Goal: Download file/media

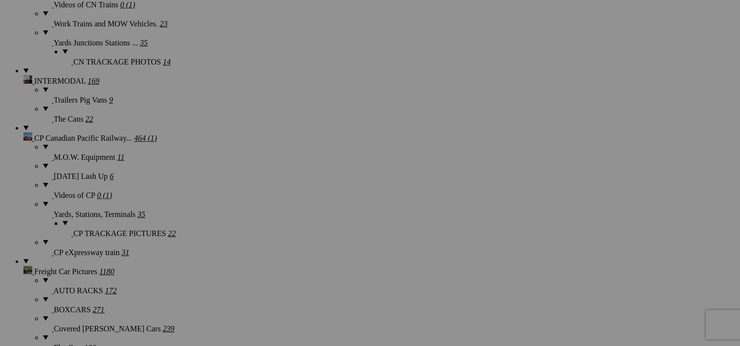
scroll to position [1188, 0]
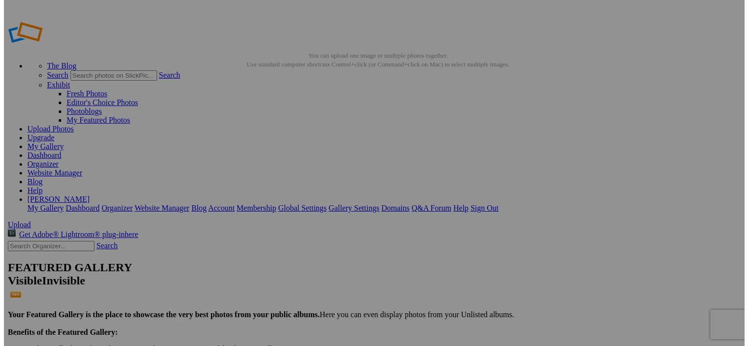
scroll to position [832, 0]
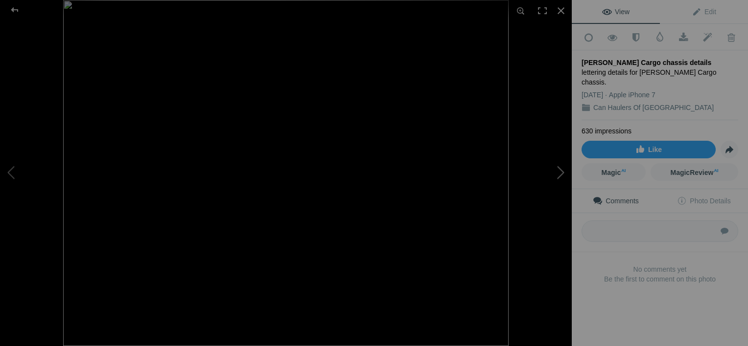
click at [558, 174] on button at bounding box center [534, 173] width 73 height 125
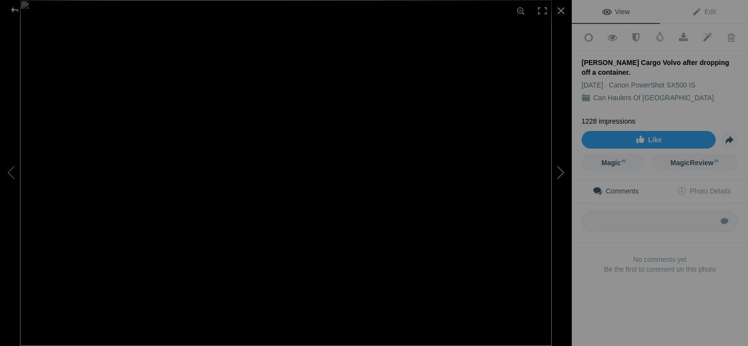
click at [558, 174] on button at bounding box center [534, 173] width 73 height 125
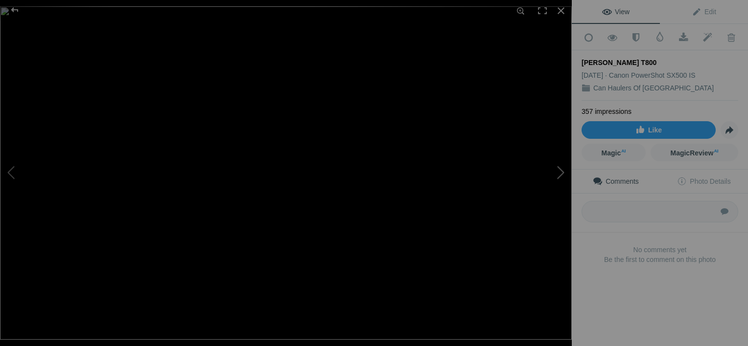
click at [558, 174] on button at bounding box center [534, 173] width 73 height 125
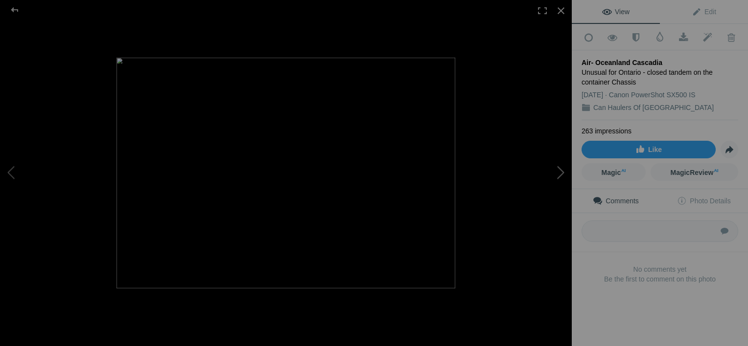
click at [558, 174] on button at bounding box center [534, 173] width 73 height 125
click at [558, 175] on button at bounding box center [534, 173] width 73 height 125
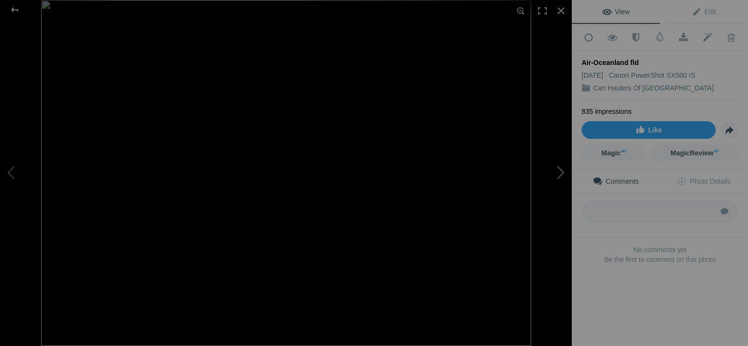
click at [558, 175] on button at bounding box center [534, 173] width 73 height 125
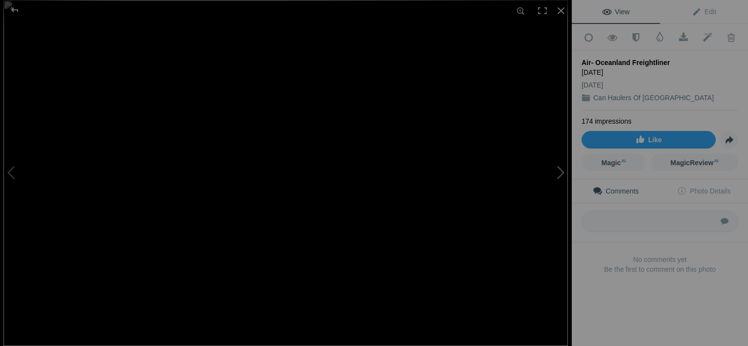
click at [558, 175] on button at bounding box center [534, 173] width 73 height 125
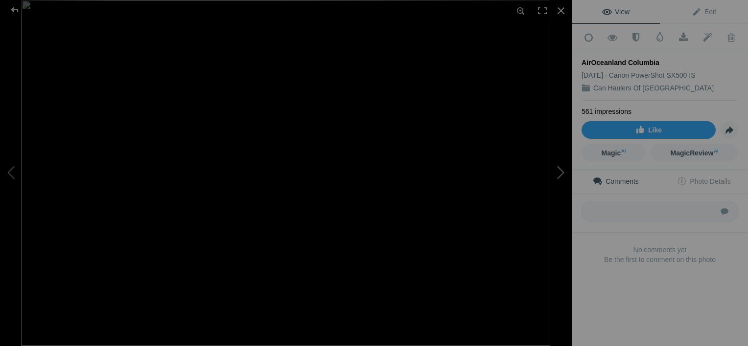
click at [558, 175] on button at bounding box center [534, 173] width 73 height 125
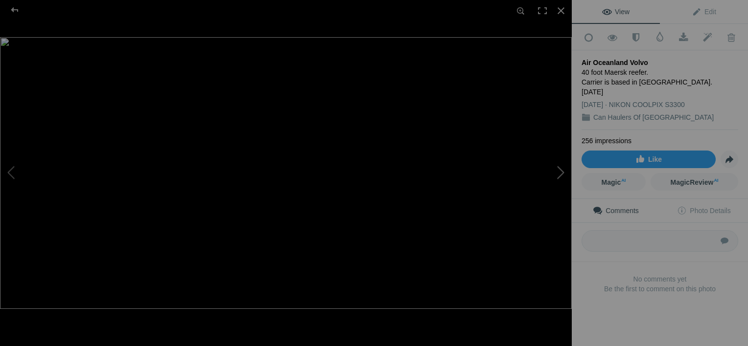
click at [558, 175] on button at bounding box center [534, 173] width 73 height 125
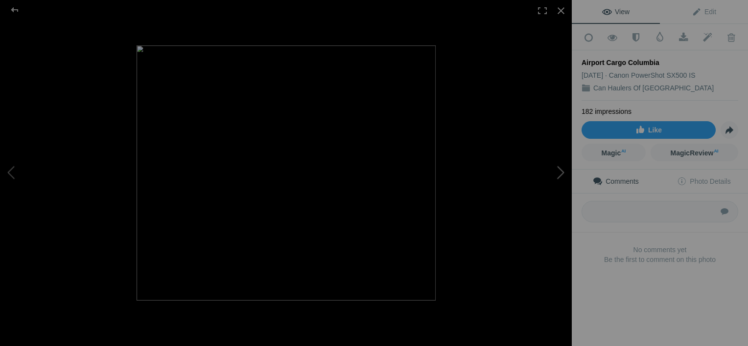
click at [558, 176] on button at bounding box center [534, 173] width 73 height 125
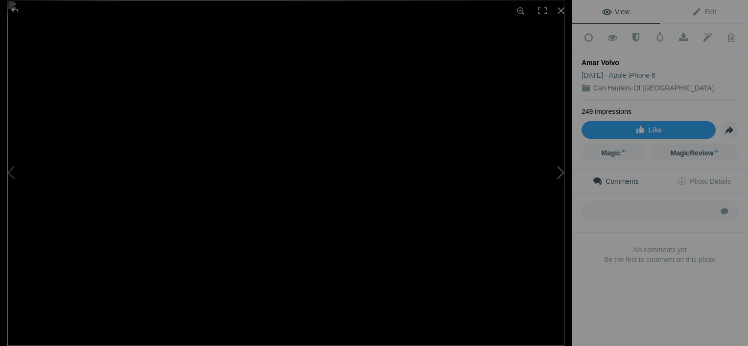
click at [558, 176] on button at bounding box center [534, 173] width 73 height 125
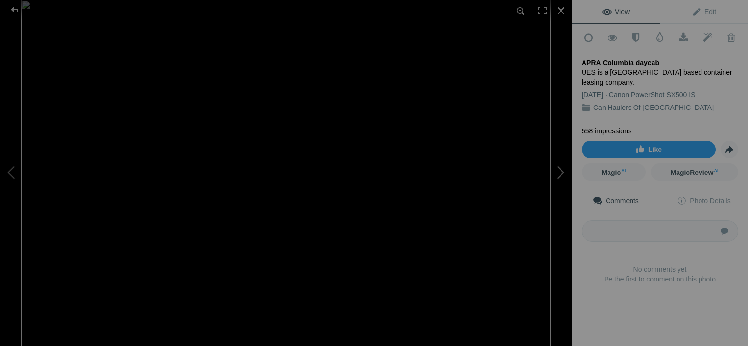
click at [558, 176] on button at bounding box center [534, 173] width 73 height 125
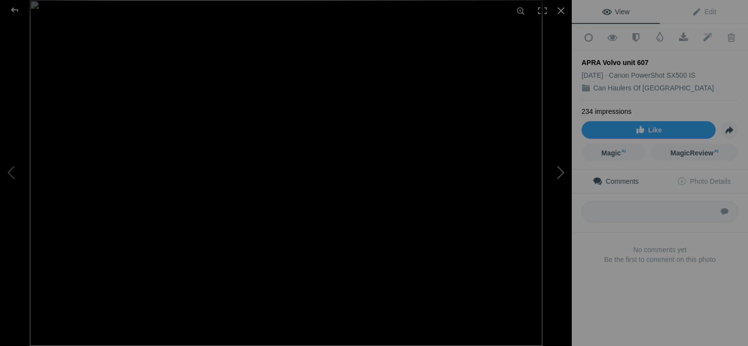
click at [558, 177] on button at bounding box center [534, 173] width 73 height 125
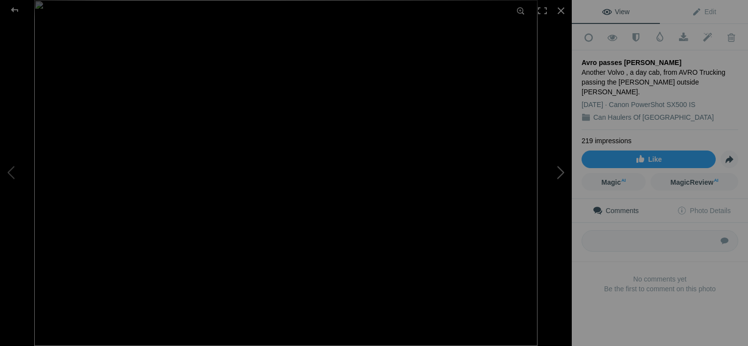
click at [558, 177] on button at bounding box center [534, 173] width 73 height 125
click at [560, 171] on button at bounding box center [534, 173] width 73 height 125
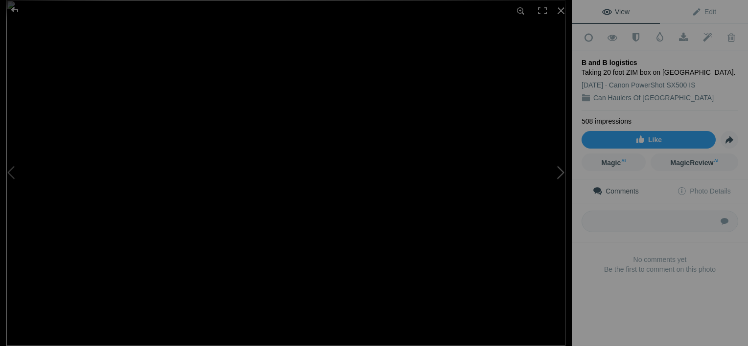
click at [560, 171] on button at bounding box center [534, 173] width 73 height 125
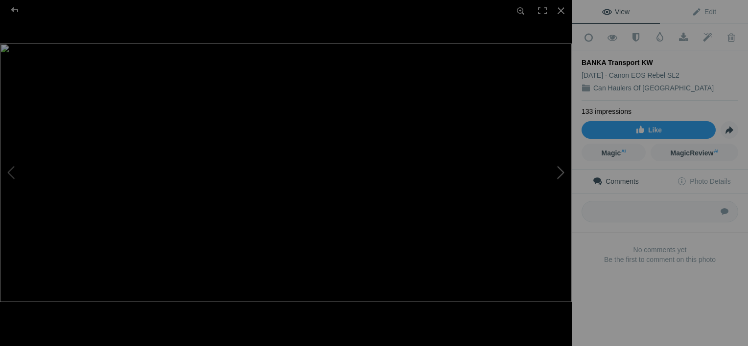
click at [560, 172] on button at bounding box center [534, 173] width 73 height 125
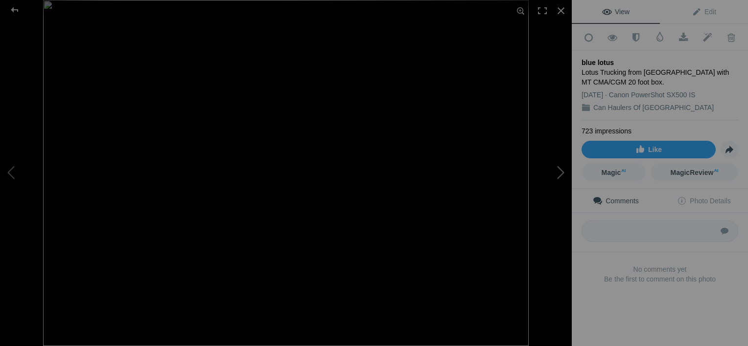
click at [560, 172] on button at bounding box center [534, 173] width 73 height 125
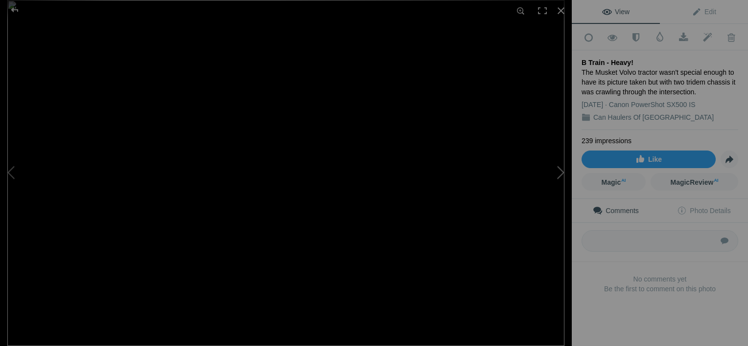
click at [560, 172] on button at bounding box center [534, 173] width 73 height 125
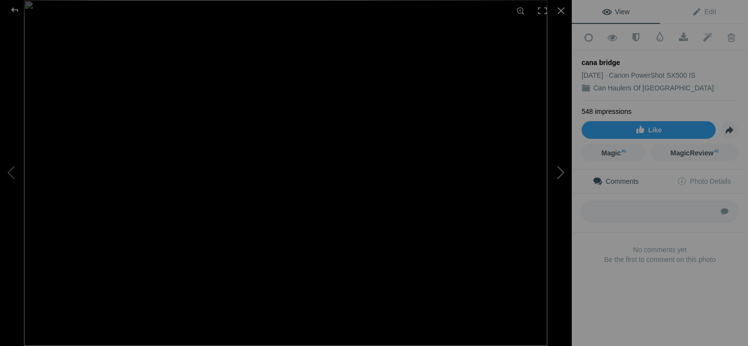
click at [560, 172] on button at bounding box center [534, 173] width 73 height 125
click at [560, 173] on button at bounding box center [534, 173] width 73 height 125
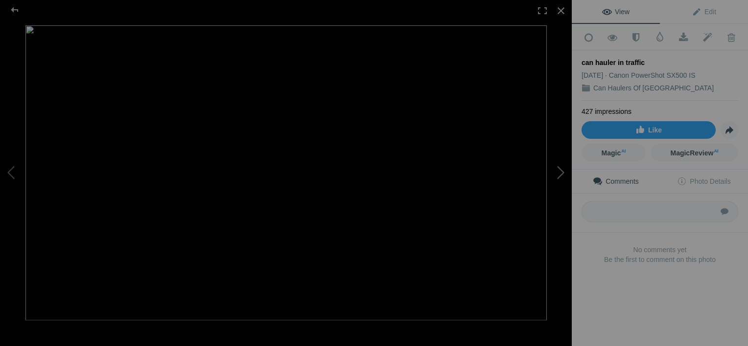
click at [560, 173] on button at bounding box center [534, 173] width 73 height 125
click at [560, 174] on button at bounding box center [534, 173] width 73 height 125
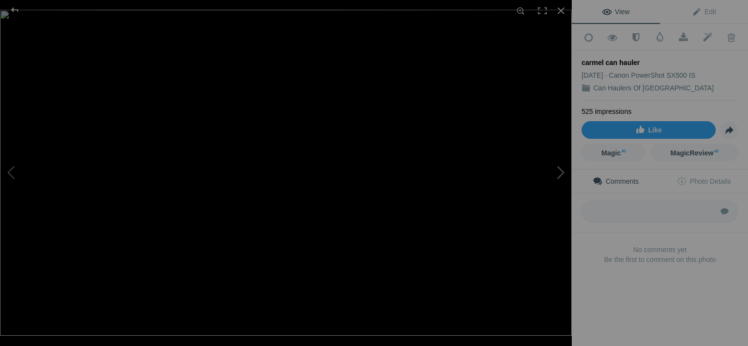
click at [560, 174] on button at bounding box center [534, 173] width 73 height 125
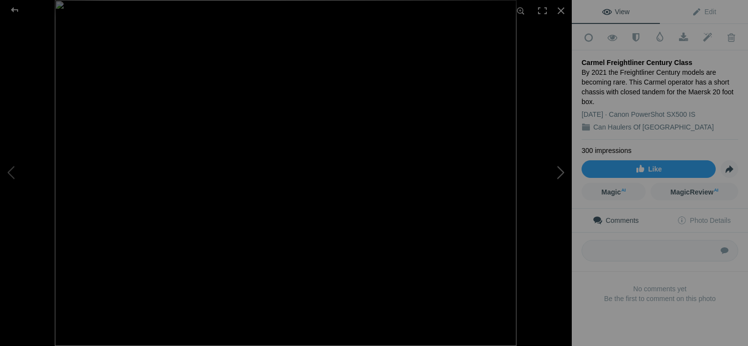
click at [560, 174] on button at bounding box center [534, 173] width 73 height 125
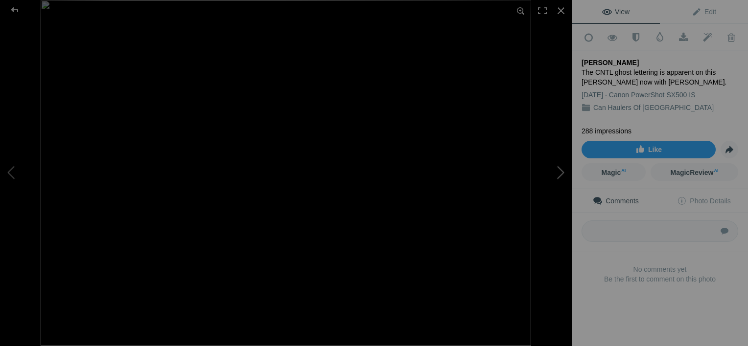
click at [560, 174] on button at bounding box center [534, 173] width 73 height 125
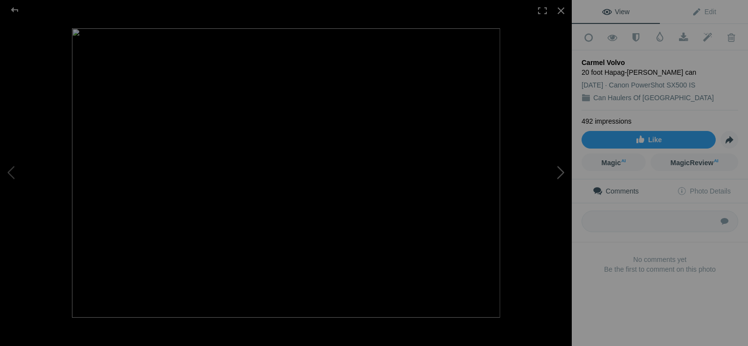
click at [560, 175] on button at bounding box center [534, 173] width 73 height 125
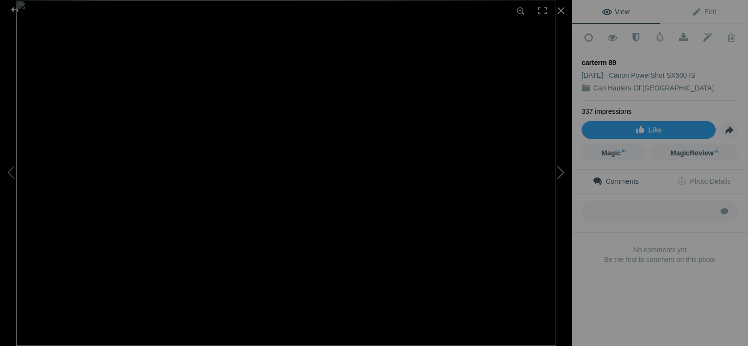
click at [560, 175] on button at bounding box center [534, 173] width 73 height 125
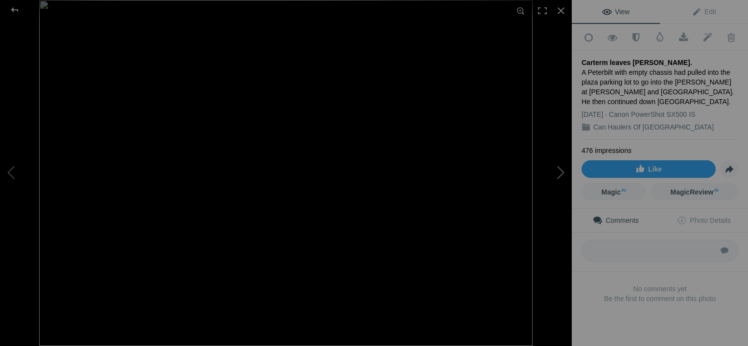
click at [559, 174] on button at bounding box center [534, 173] width 73 height 125
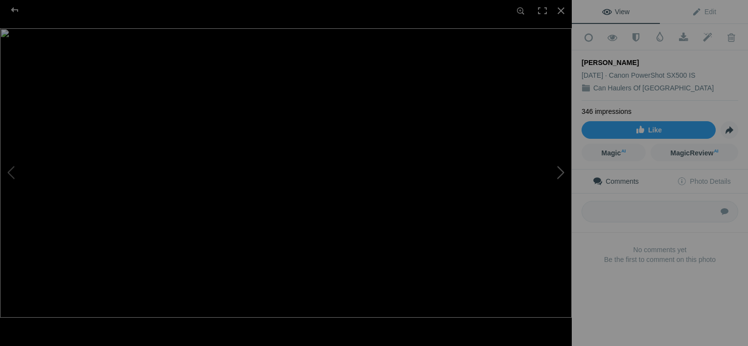
click at [559, 174] on button at bounding box center [534, 173] width 73 height 125
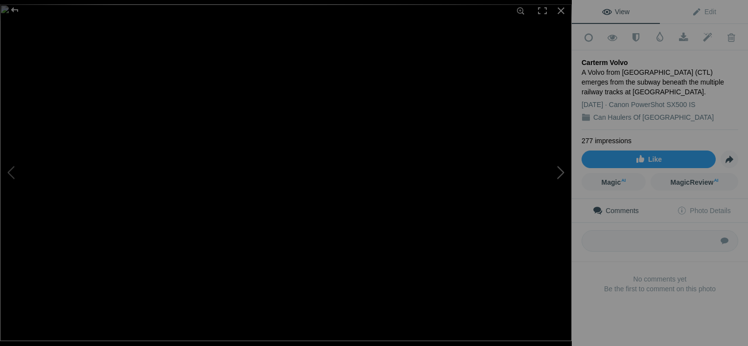
click at [559, 174] on button at bounding box center [534, 173] width 73 height 125
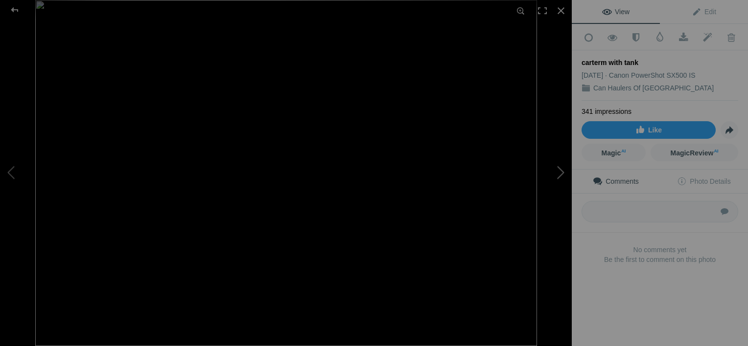
click at [559, 174] on button at bounding box center [534, 173] width 73 height 125
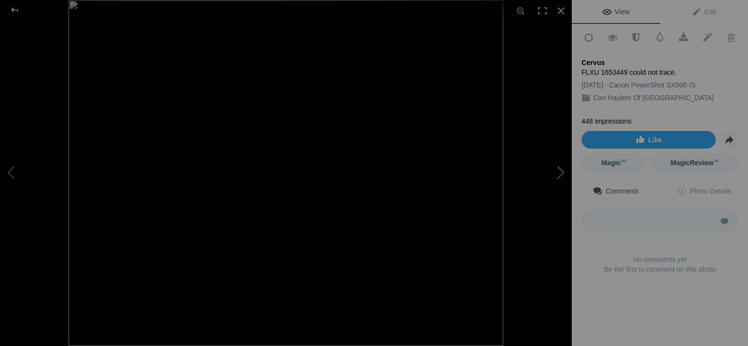
click at [559, 174] on button at bounding box center [534, 173] width 73 height 125
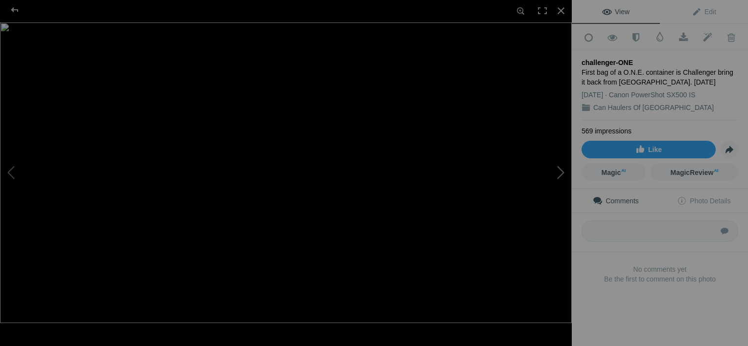
click at [559, 174] on button at bounding box center [534, 173] width 73 height 125
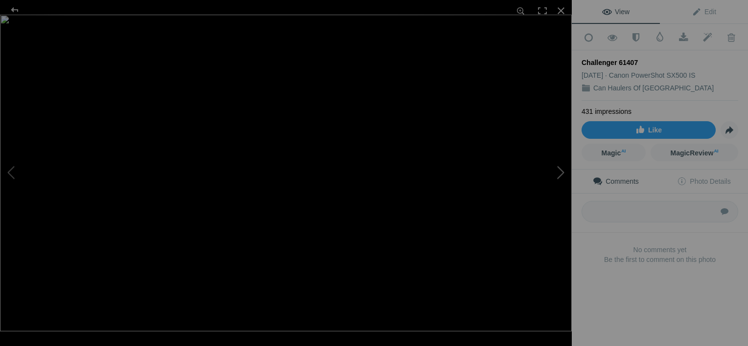
click at [560, 174] on button at bounding box center [534, 173] width 73 height 125
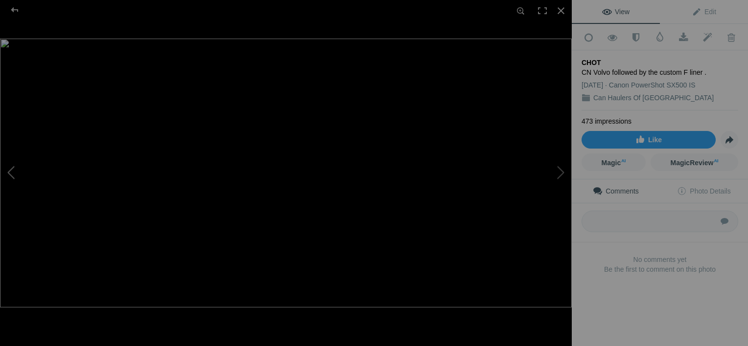
click at [11, 6] on div at bounding box center [14, 10] width 35 height 20
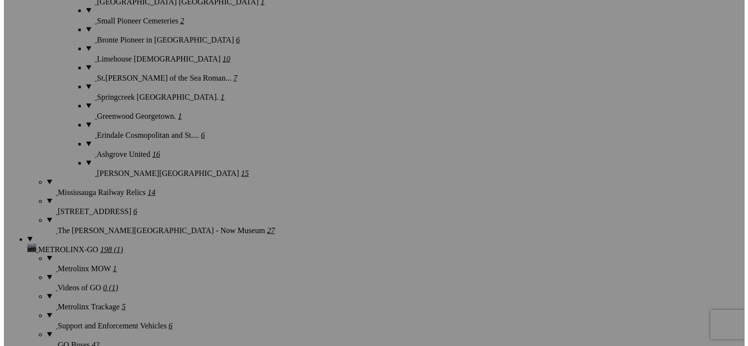
scroll to position [2212, 0]
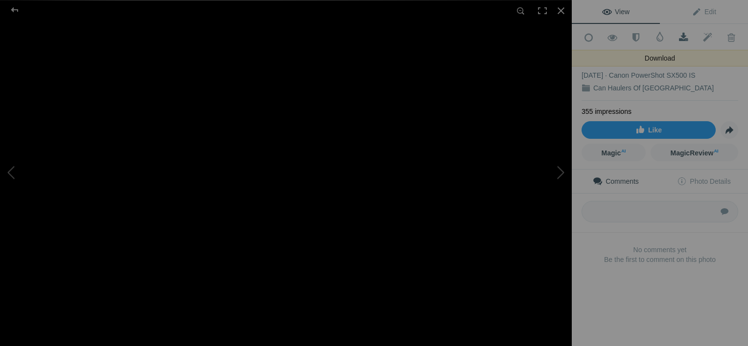
click at [677, 34] on span at bounding box center [683, 38] width 24 height 10
